Goal: Register for event/course

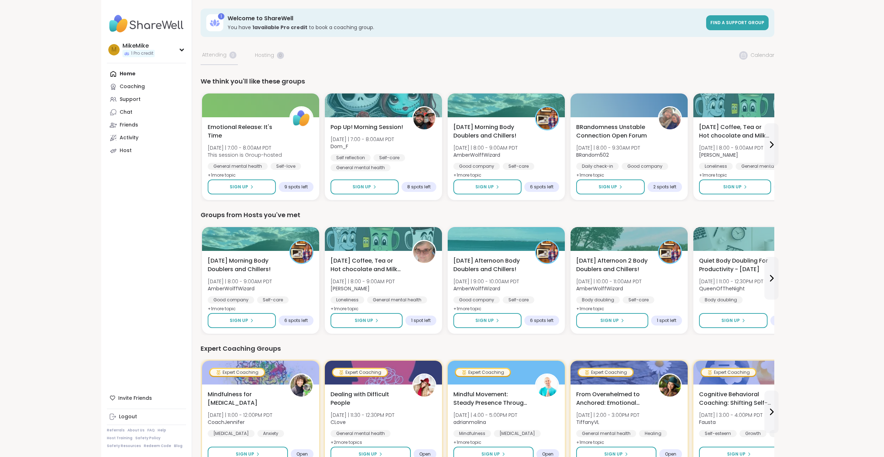
click at [765, 152] on button at bounding box center [771, 144] width 14 height 43
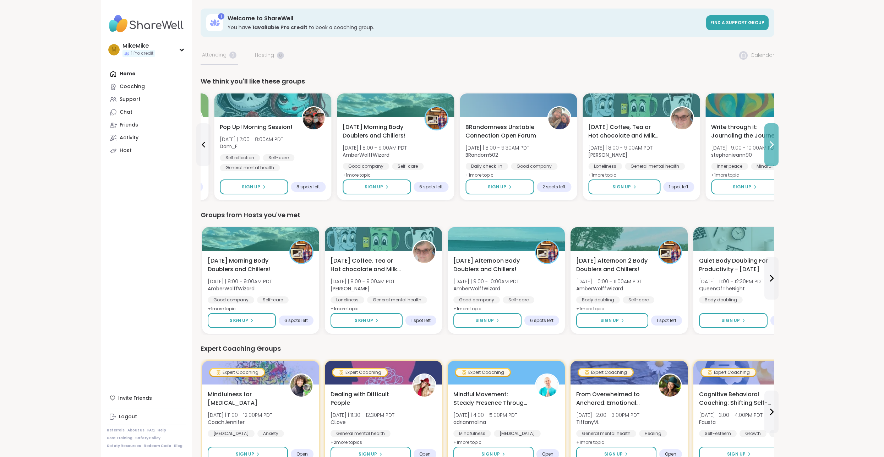
click at [765, 152] on button at bounding box center [771, 144] width 14 height 43
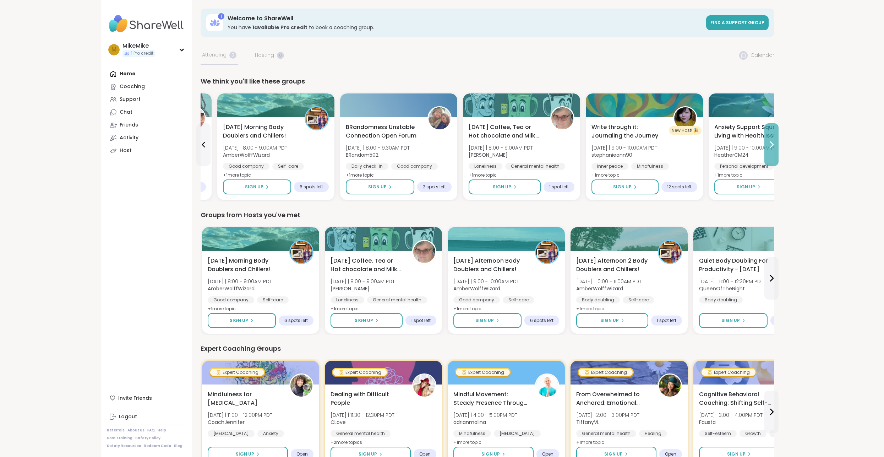
click at [765, 152] on button at bounding box center [771, 144] width 14 height 43
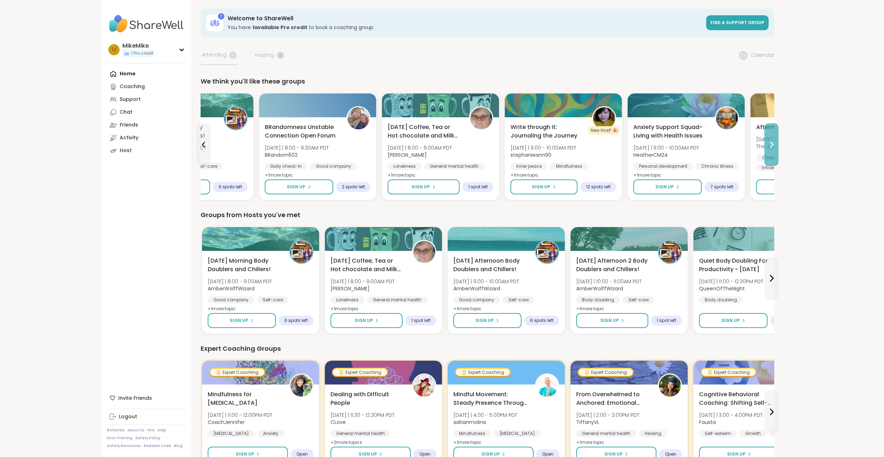
click at [765, 152] on button at bounding box center [771, 144] width 14 height 43
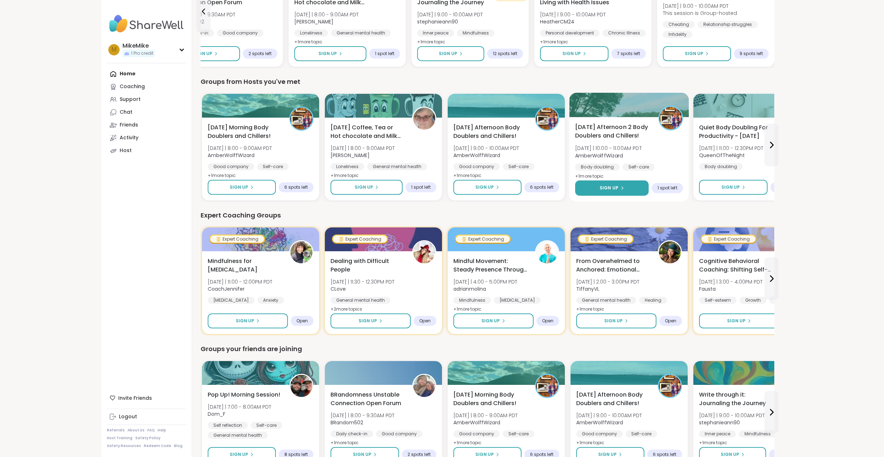
scroll to position [142, 0]
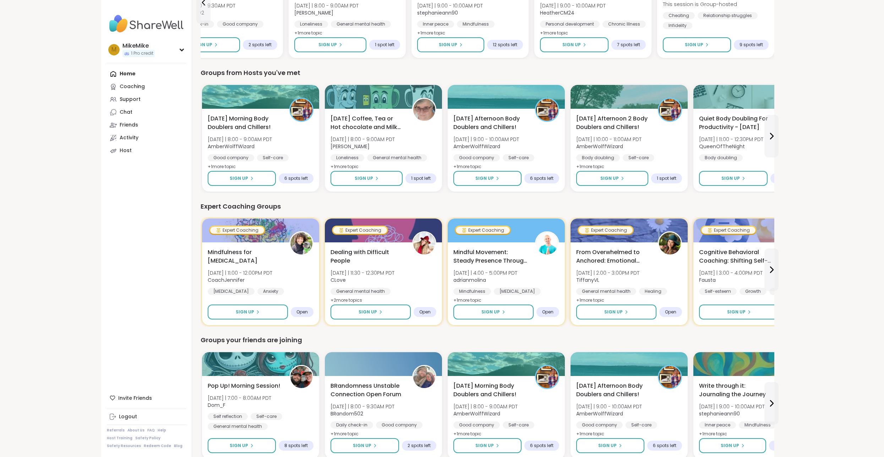
click at [833, 207] on div "MikeMike 1 Pro credit M MikeMike 1 Pro credit Profile Membership Settings Help …" at bounding box center [442, 374] width 884 height 1033
click at [775, 141] on button at bounding box center [771, 136] width 14 height 43
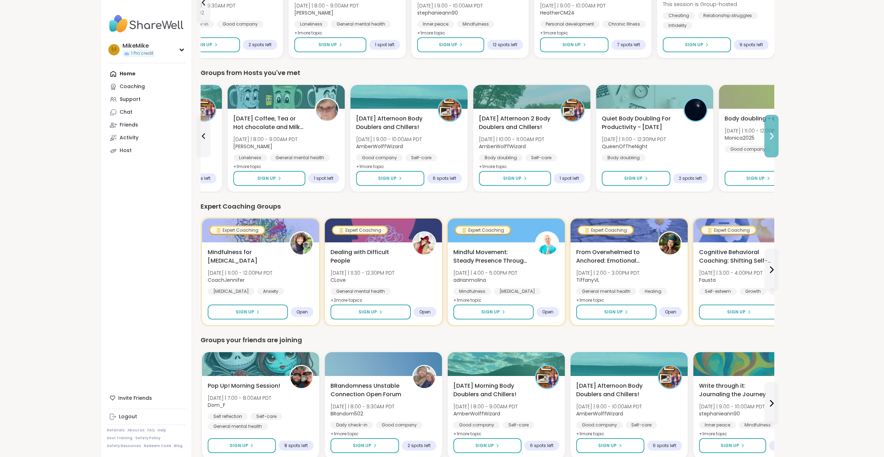
click at [775, 141] on button at bounding box center [771, 136] width 14 height 43
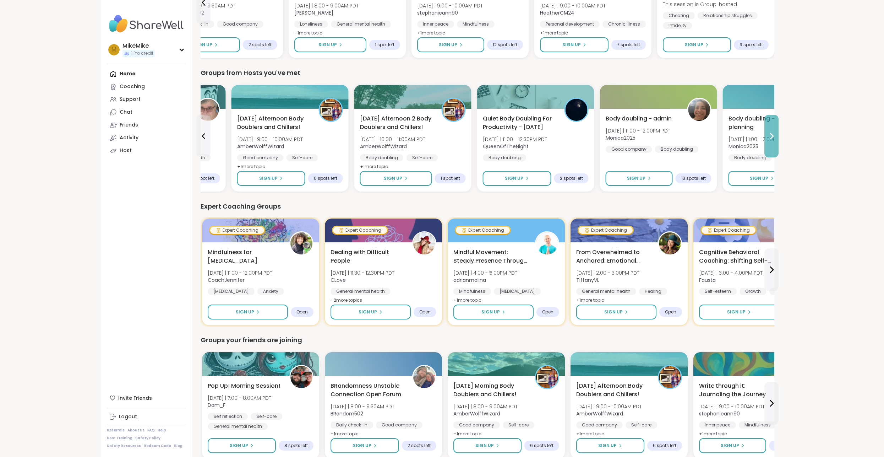
click at [775, 141] on button at bounding box center [771, 136] width 14 height 43
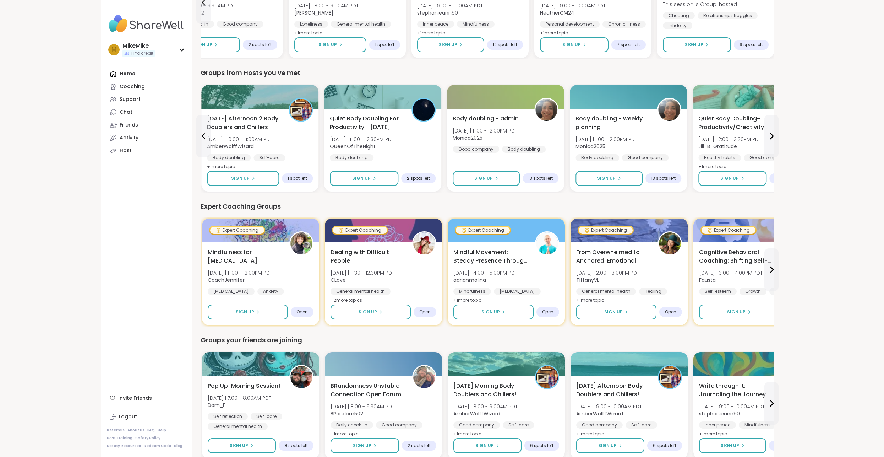
click at [817, 124] on div "MikeMike 1 Pro credit M MikeMike 1 Pro credit Profile Membership Settings Help …" at bounding box center [442, 374] width 884 height 1033
click at [770, 135] on icon at bounding box center [771, 136] width 9 height 9
click at [770, 135] on div "Quiet Body Doubling- Productivity/Creativity [DATE] | 2:00 - 3:30PM PDT Jill_B_…" at bounding box center [751, 142] width 106 height 57
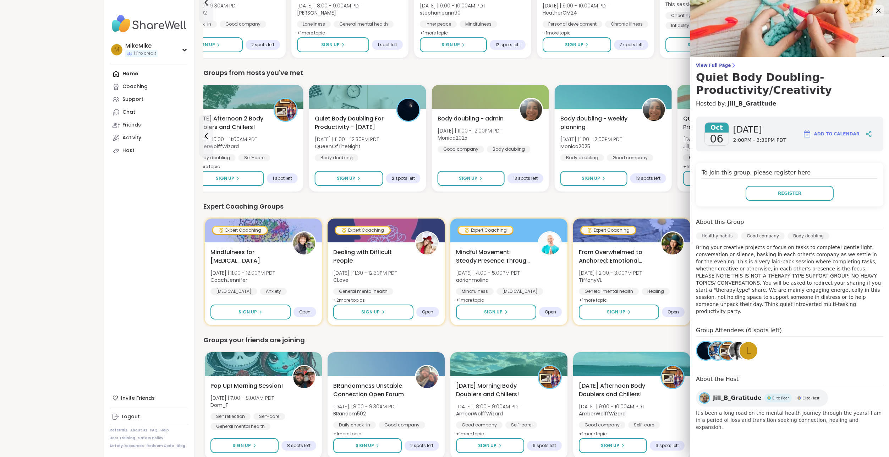
click at [834, 124] on div "[DATE] [DATE] 2:00PM - 3:30PM PDT Add to Calendar" at bounding box center [789, 133] width 187 height 35
click at [874, 8] on icon at bounding box center [878, 10] width 9 height 9
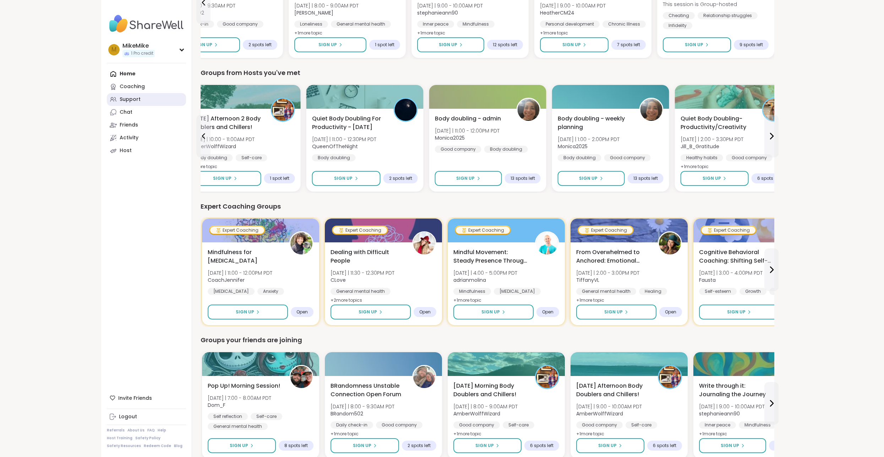
click at [142, 95] on link "Support" at bounding box center [146, 99] width 79 height 13
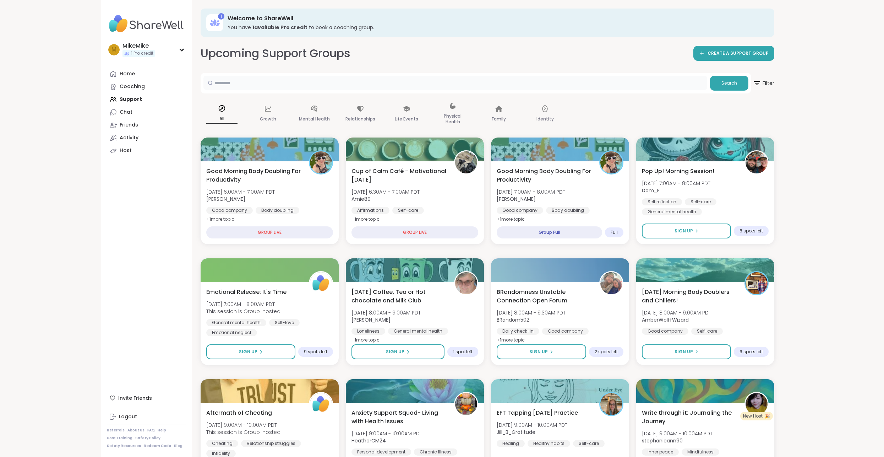
click at [400, 87] on input "text" at bounding box center [455, 83] width 504 height 14
type input "**********"
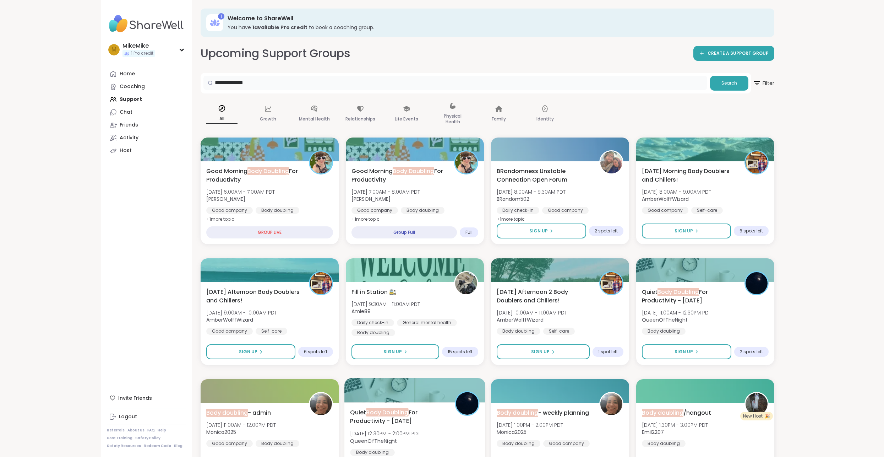
scroll to position [248, 0]
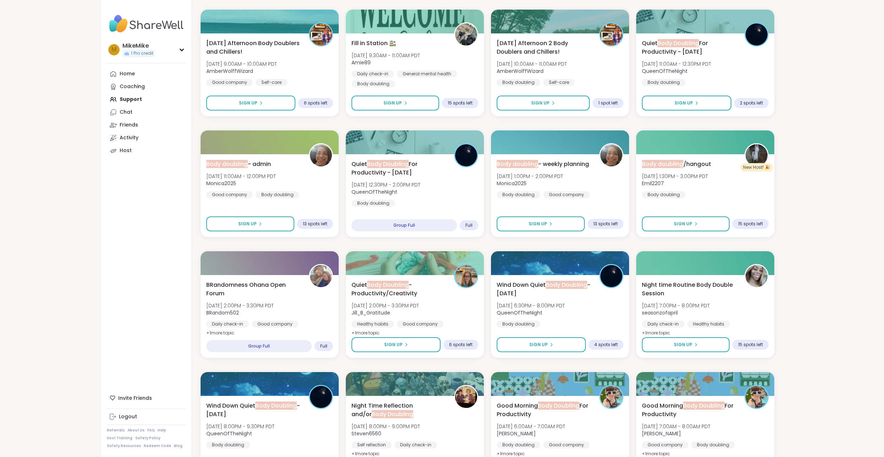
click at [831, 209] on div "**********" at bounding box center [442, 371] width 884 height 1239
click at [814, 222] on div "**********" at bounding box center [442, 371] width 884 height 1239
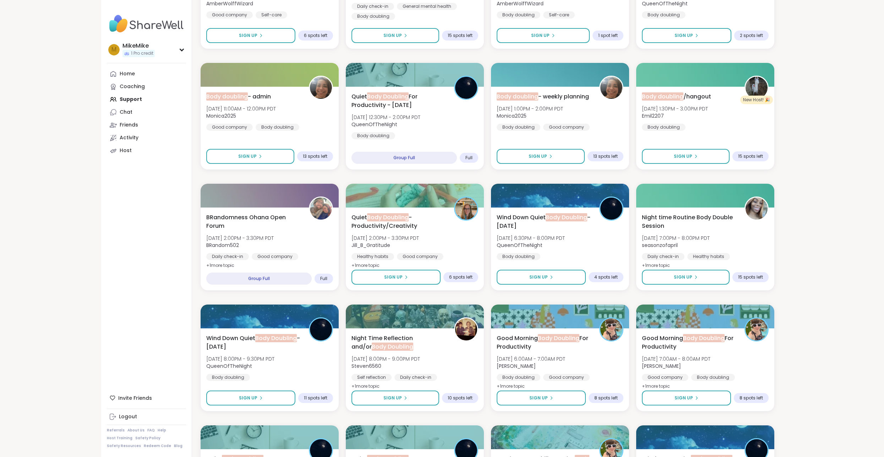
scroll to position [319, 0]
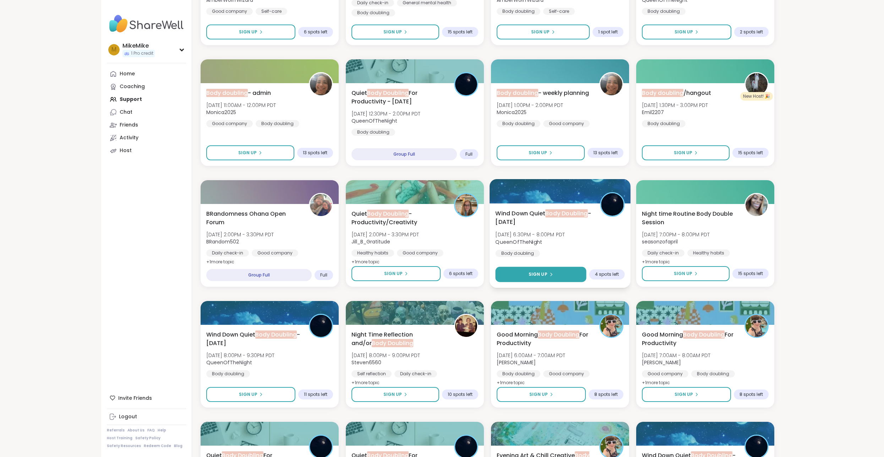
click at [545, 276] on span "Sign Up" at bounding box center [538, 274] width 19 height 6
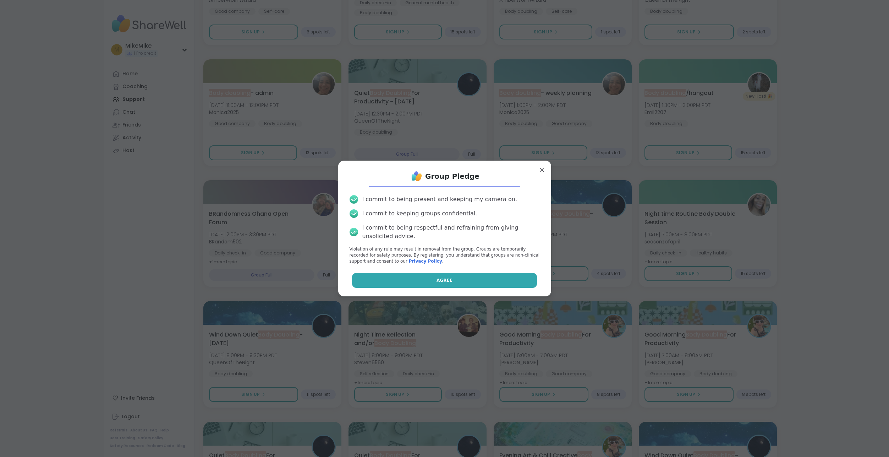
click at [479, 279] on button "Agree" at bounding box center [444, 280] width 185 height 15
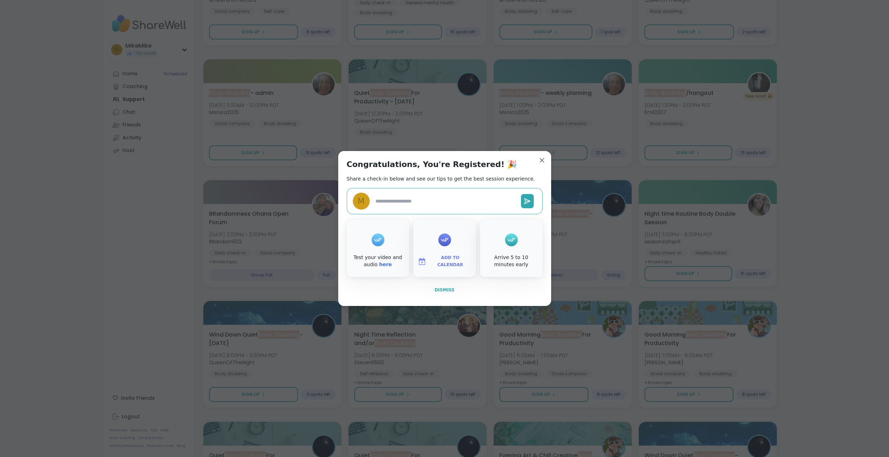
click at [436, 288] on span "Dismiss" at bounding box center [445, 289] width 20 height 5
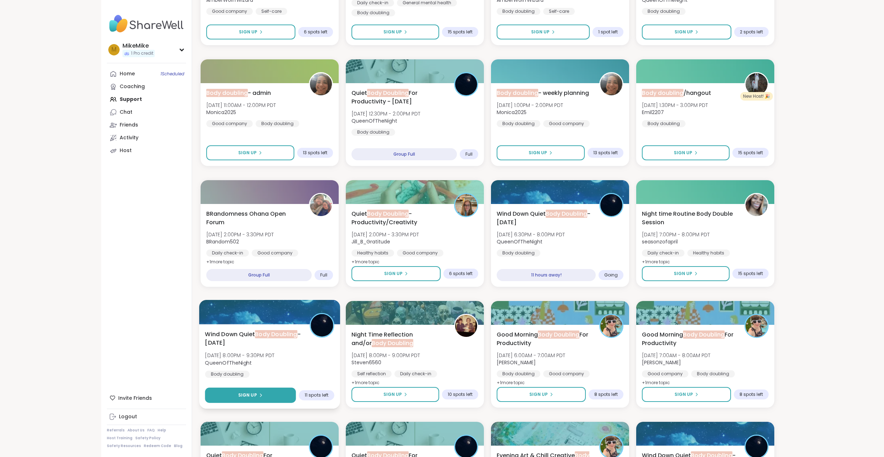
click at [262, 394] on button "Sign Up" at bounding box center [250, 394] width 91 height 15
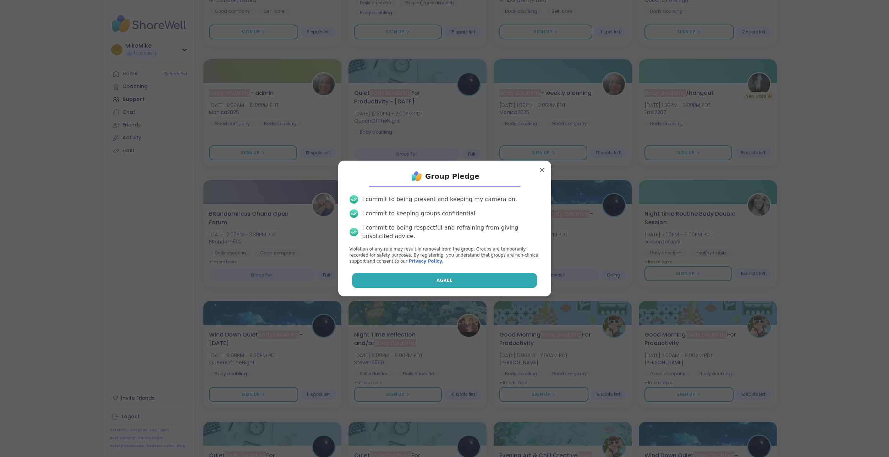
click at [437, 282] on span "Agree" at bounding box center [445, 280] width 16 height 6
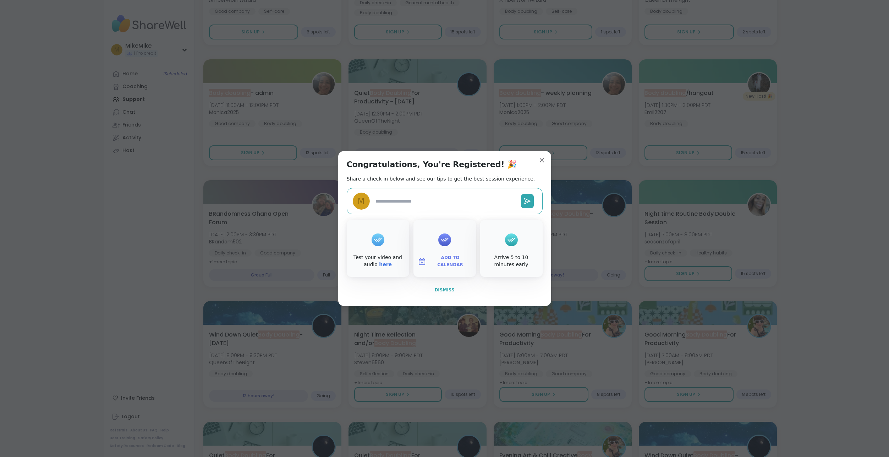
click at [442, 286] on button "Dismiss" at bounding box center [445, 289] width 196 height 15
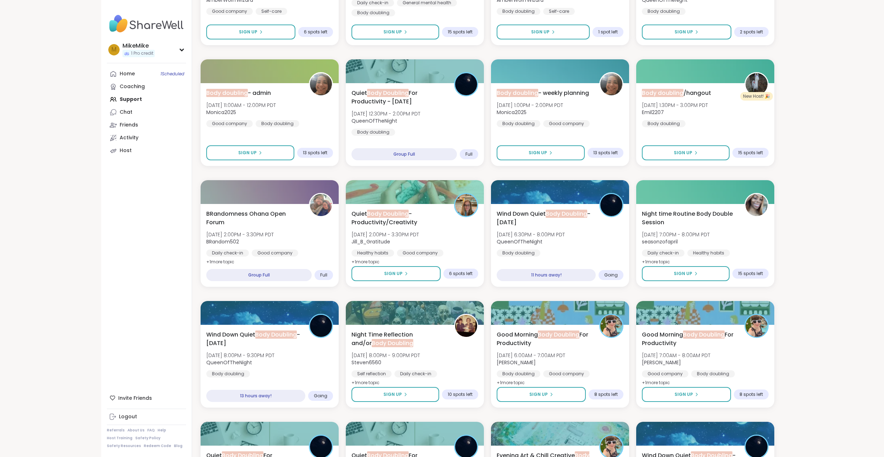
click at [832, 279] on div "**********" at bounding box center [442, 300] width 884 height 1239
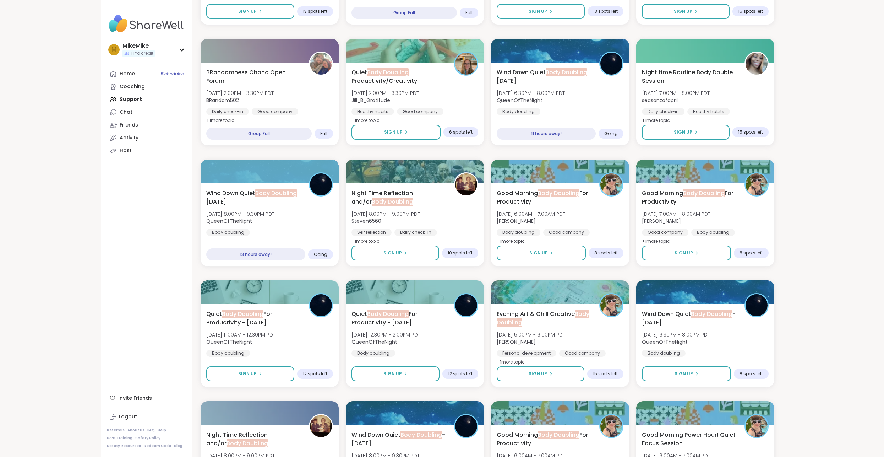
scroll to position [461, 0]
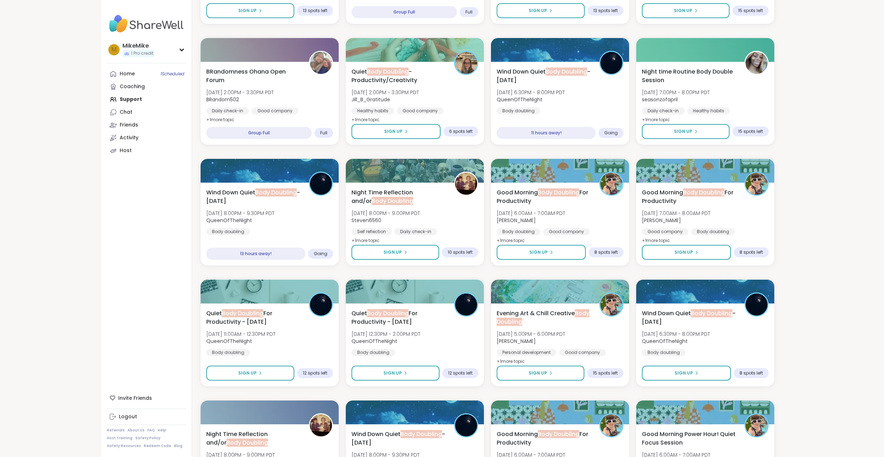
click at [836, 288] on div "**********" at bounding box center [442, 158] width 884 height 1239
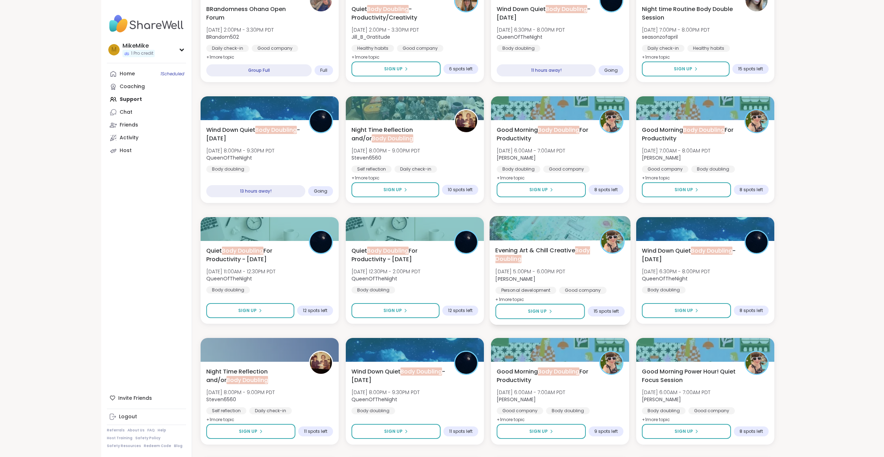
scroll to position [532, 0]
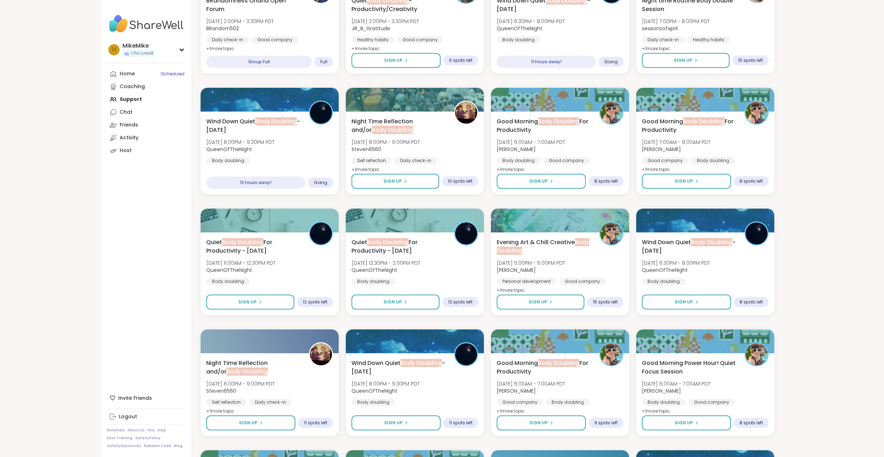
click at [815, 140] on div "**********" at bounding box center [442, 87] width 884 height 1239
click at [525, 183] on button "Sign Up" at bounding box center [540, 181] width 91 height 15
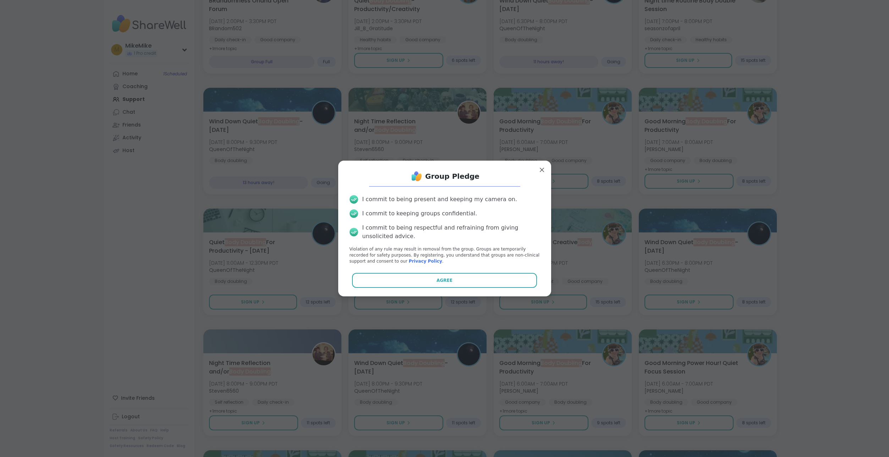
click at [417, 281] on button "Agree" at bounding box center [444, 280] width 185 height 15
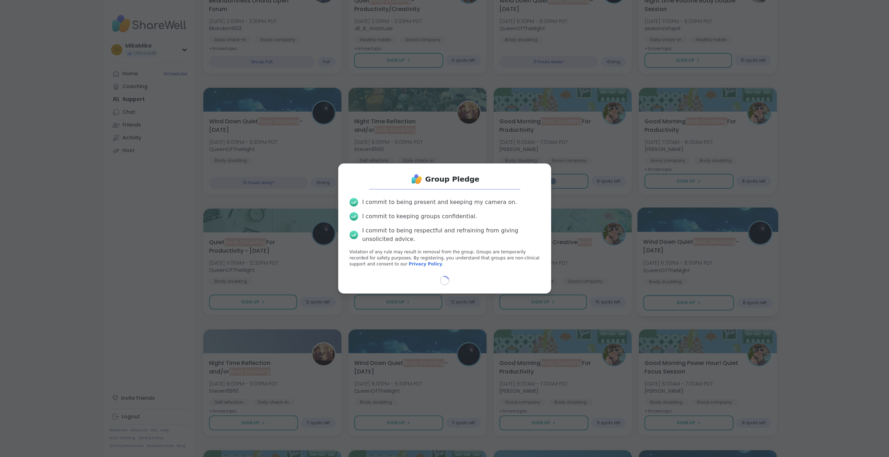
type textarea "*"
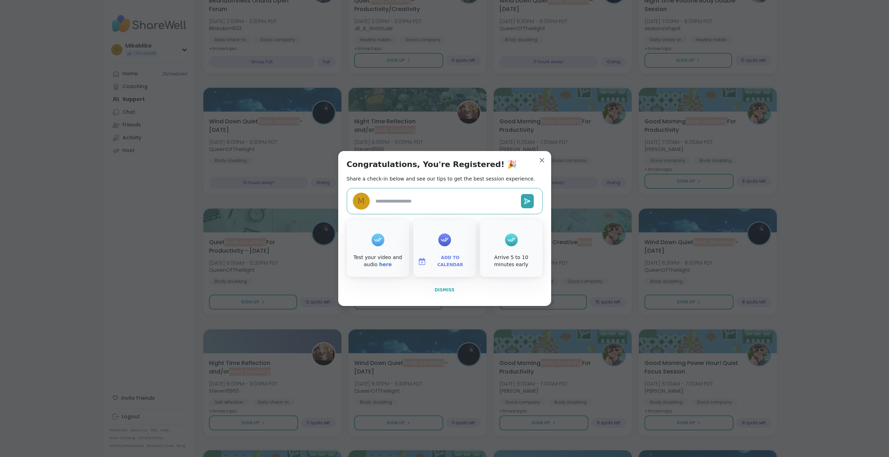
click at [428, 291] on button "Dismiss" at bounding box center [445, 289] width 196 height 15
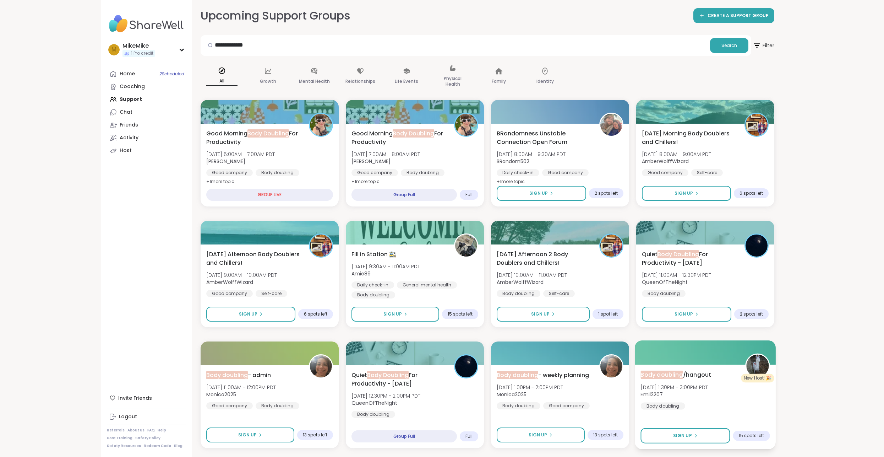
scroll to position [0, 0]
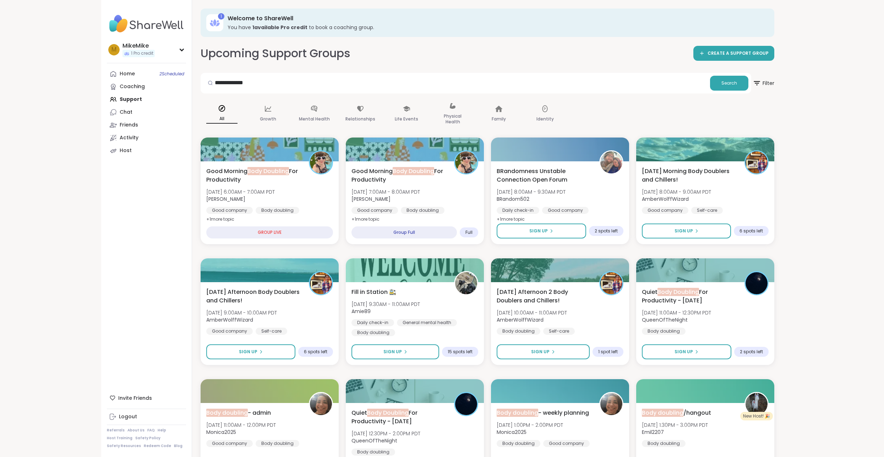
click at [574, 54] on div "Upcoming Support Groups CREATE A SUPPORT GROUP" at bounding box center [488, 53] width 574 height 16
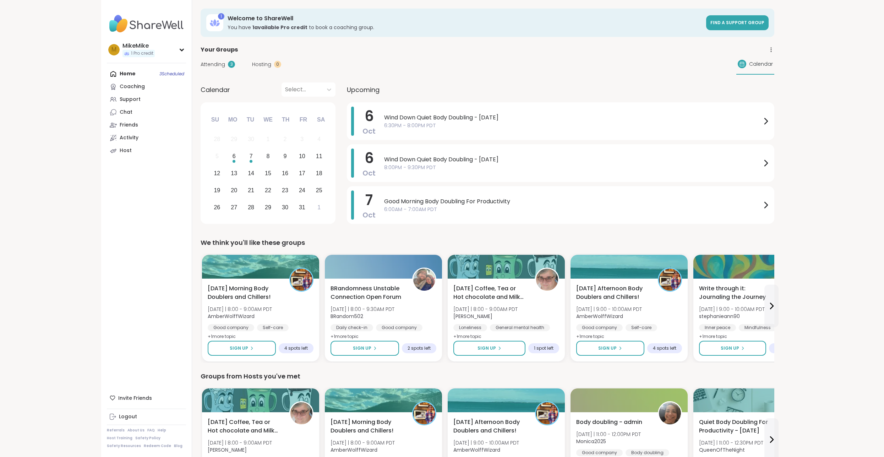
click at [408, 82] on div "Upcoming" at bounding box center [560, 89] width 427 height 14
click at [501, 111] on div "Wind Down Quiet Body Doubling - Monday 6:30PM - 8:00PM PDT" at bounding box center [577, 120] width 386 height 29
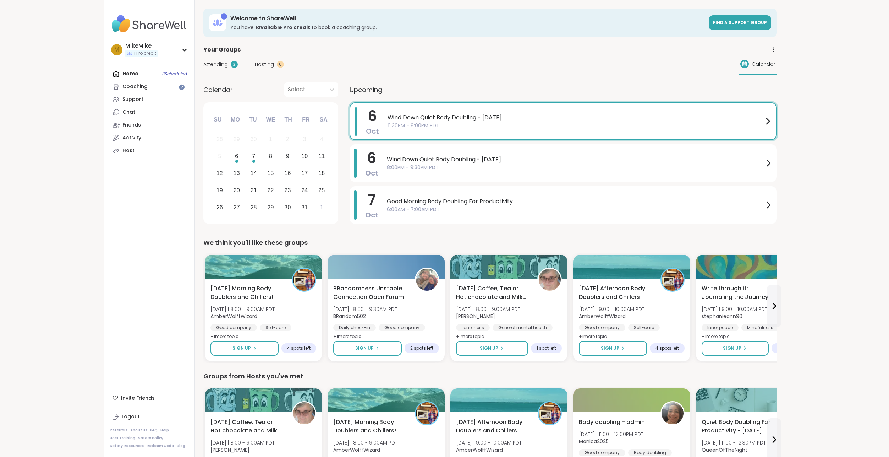
click at [496, 69] on div "Attending 3 Hosting 0 Calendar" at bounding box center [490, 64] width 574 height 21
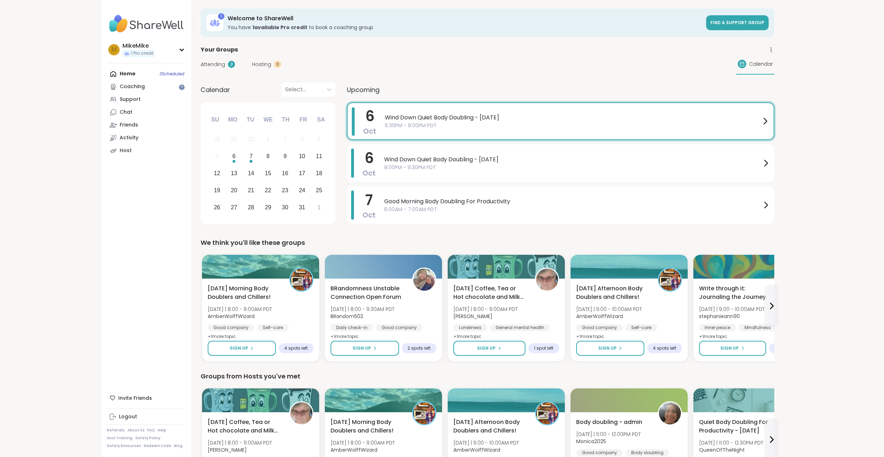
click at [496, 69] on div "Attending 3 Hosting 0 Calendar" at bounding box center [488, 64] width 574 height 21
